Goal: Task Accomplishment & Management: Complete application form

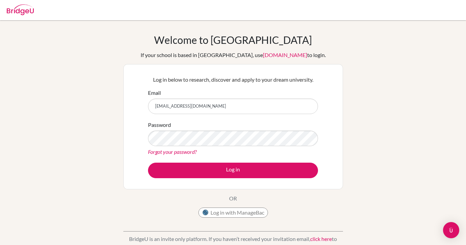
click at [148, 163] on button "Log in" at bounding box center [233, 171] width 170 height 16
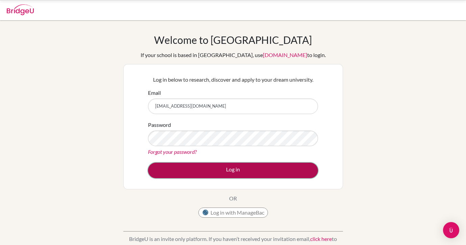
click at [161, 170] on button "Log in" at bounding box center [233, 171] width 170 height 16
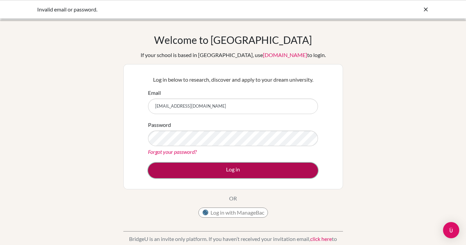
click at [206, 171] on button "Log in" at bounding box center [233, 171] width 170 height 16
